Goal: Navigation & Orientation: Find specific page/section

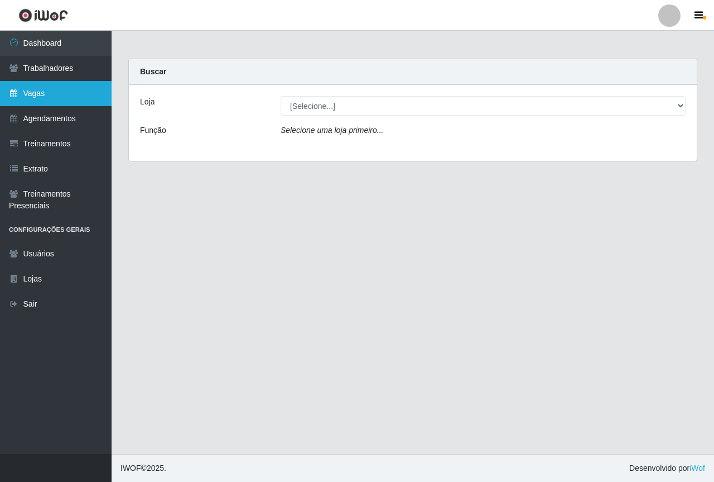
click at [60, 99] on link "Vagas" at bounding box center [56, 93] width 112 height 25
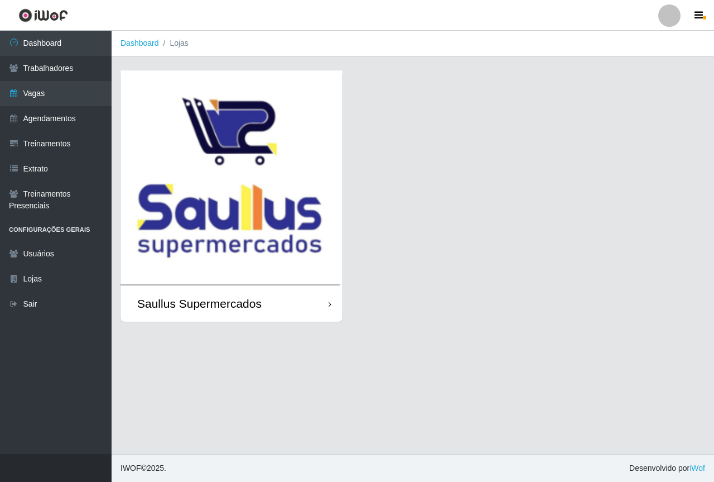
click at [176, 157] on img at bounding box center [232, 177] width 222 height 215
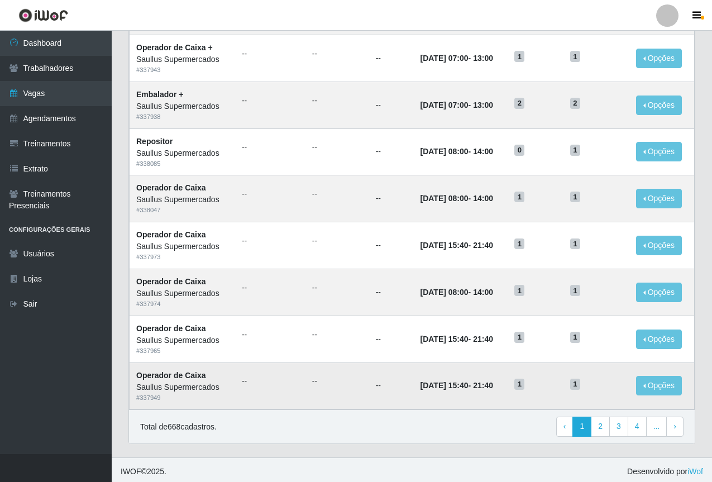
scroll to position [464, 0]
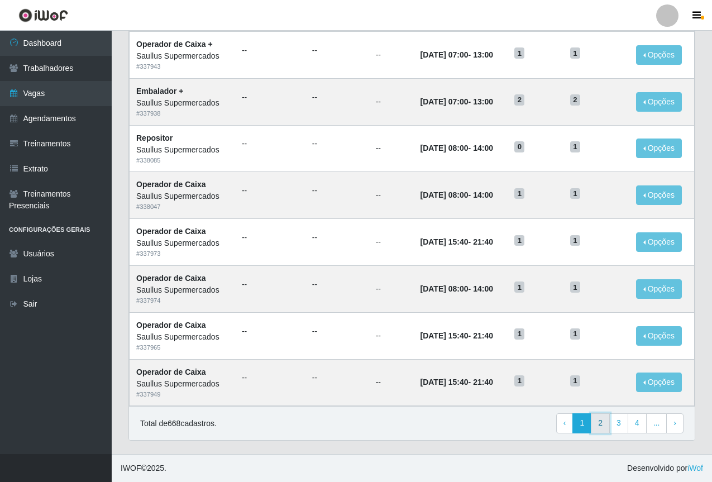
click at [602, 420] on link "2" at bounding box center [600, 423] width 19 height 20
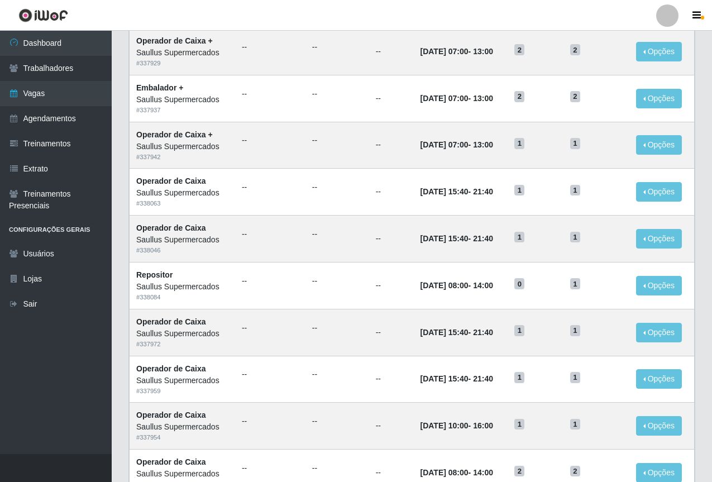
scroll to position [447, 0]
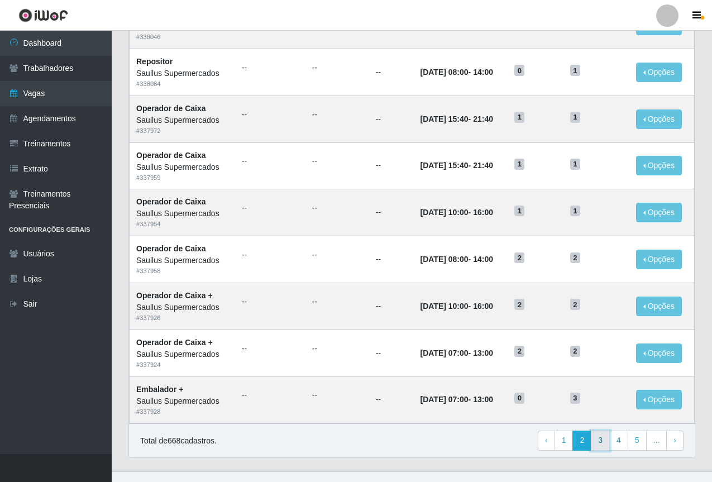
click at [603, 448] on link "3" at bounding box center [600, 440] width 19 height 20
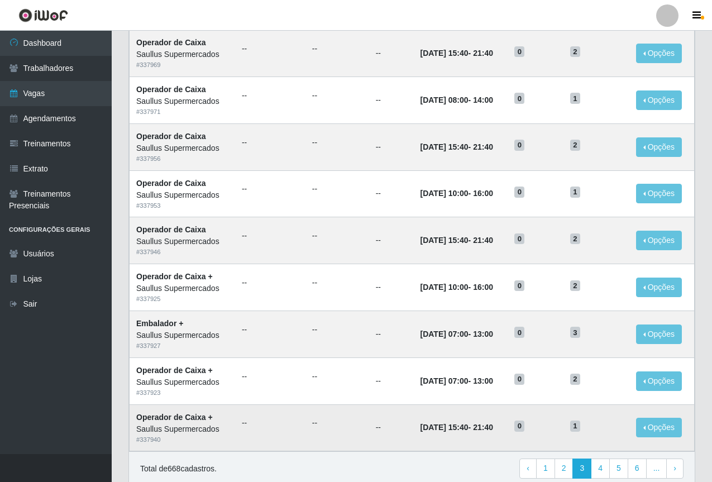
scroll to position [464, 0]
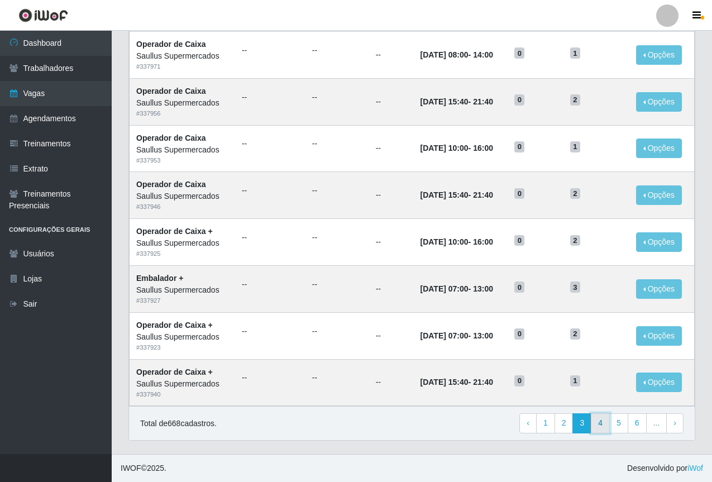
click at [602, 428] on link "4" at bounding box center [600, 423] width 19 height 20
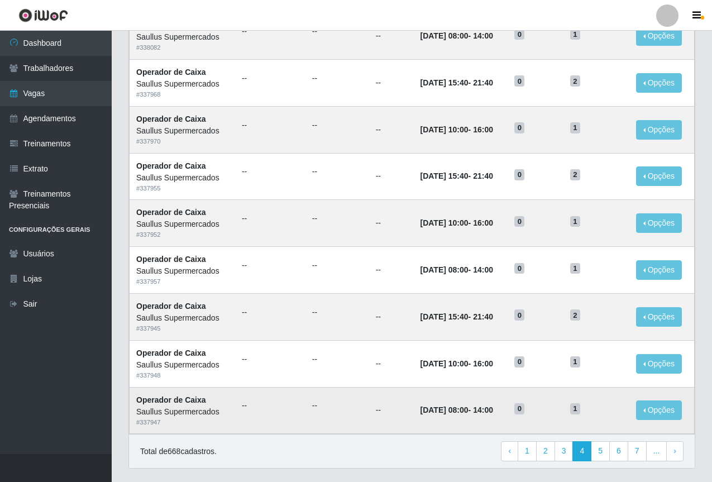
scroll to position [447, 0]
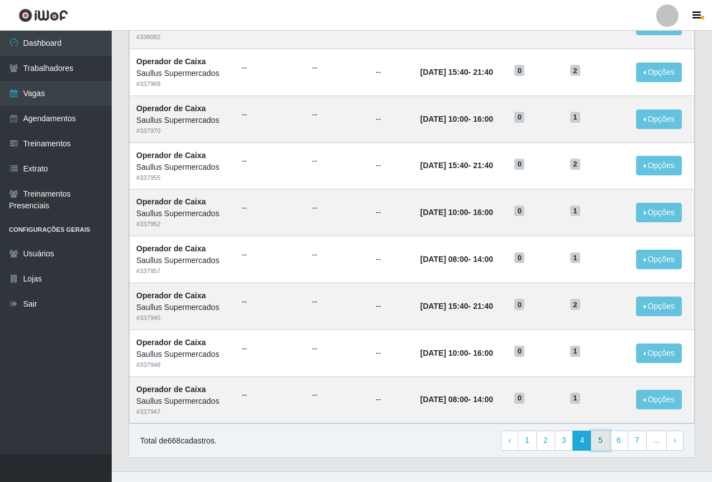
click at [599, 441] on link "5" at bounding box center [600, 440] width 19 height 20
